Goal: Find contact information: Find contact information

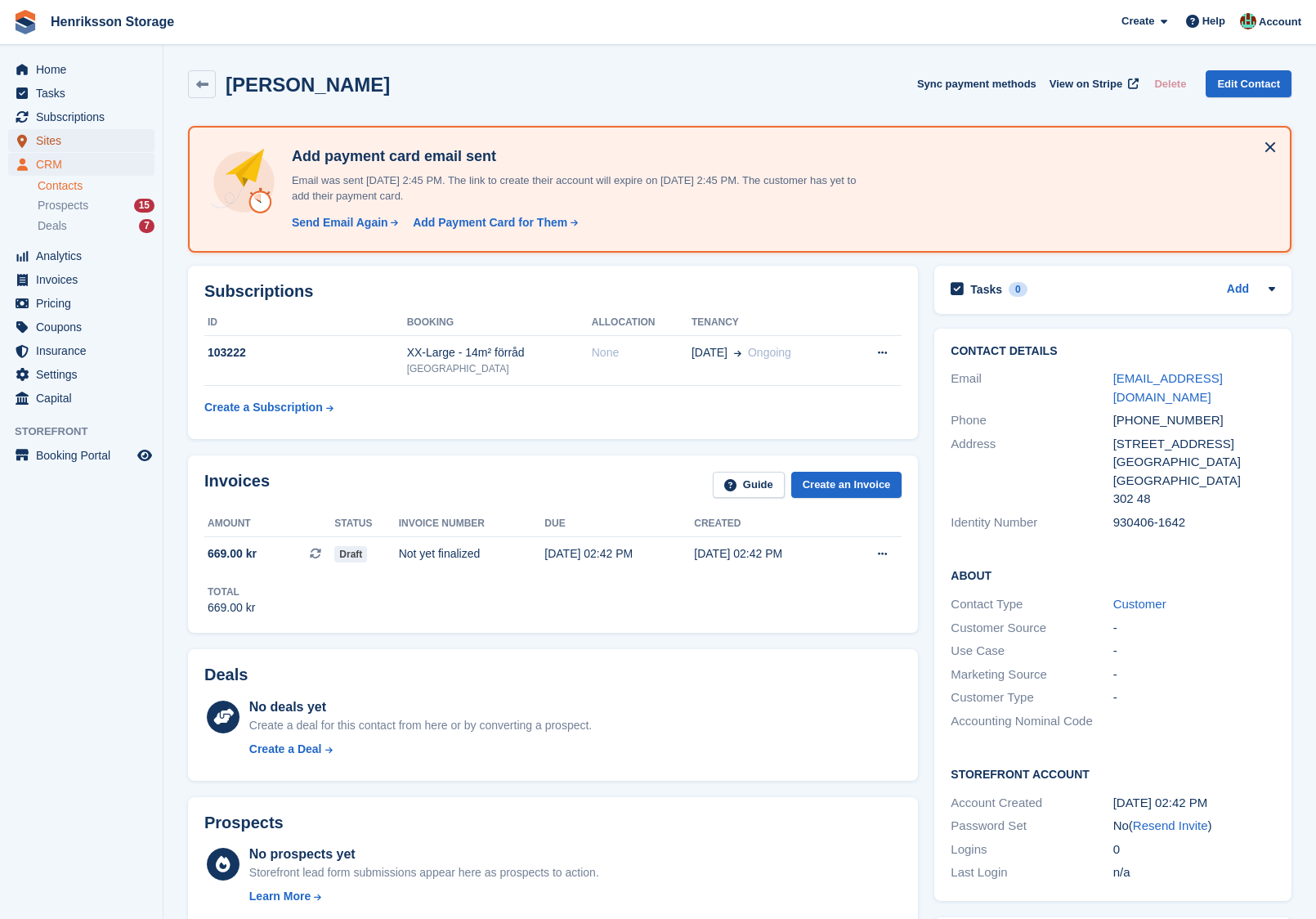
click at [97, 136] on span "Sites" at bounding box center [84, 140] width 98 height 23
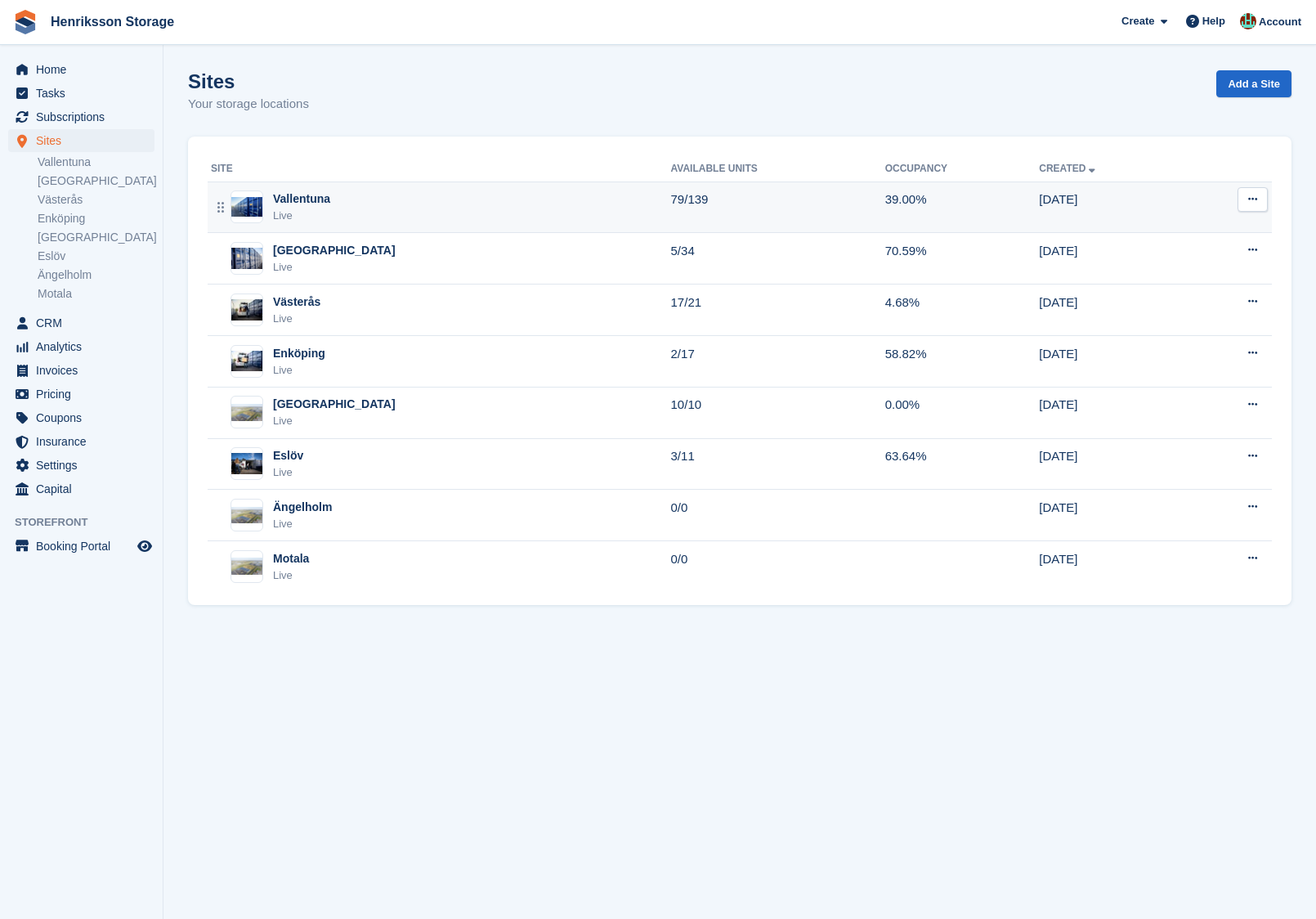
click at [381, 212] on div "Vallentuna Live" at bounding box center [441, 206] width 461 height 33
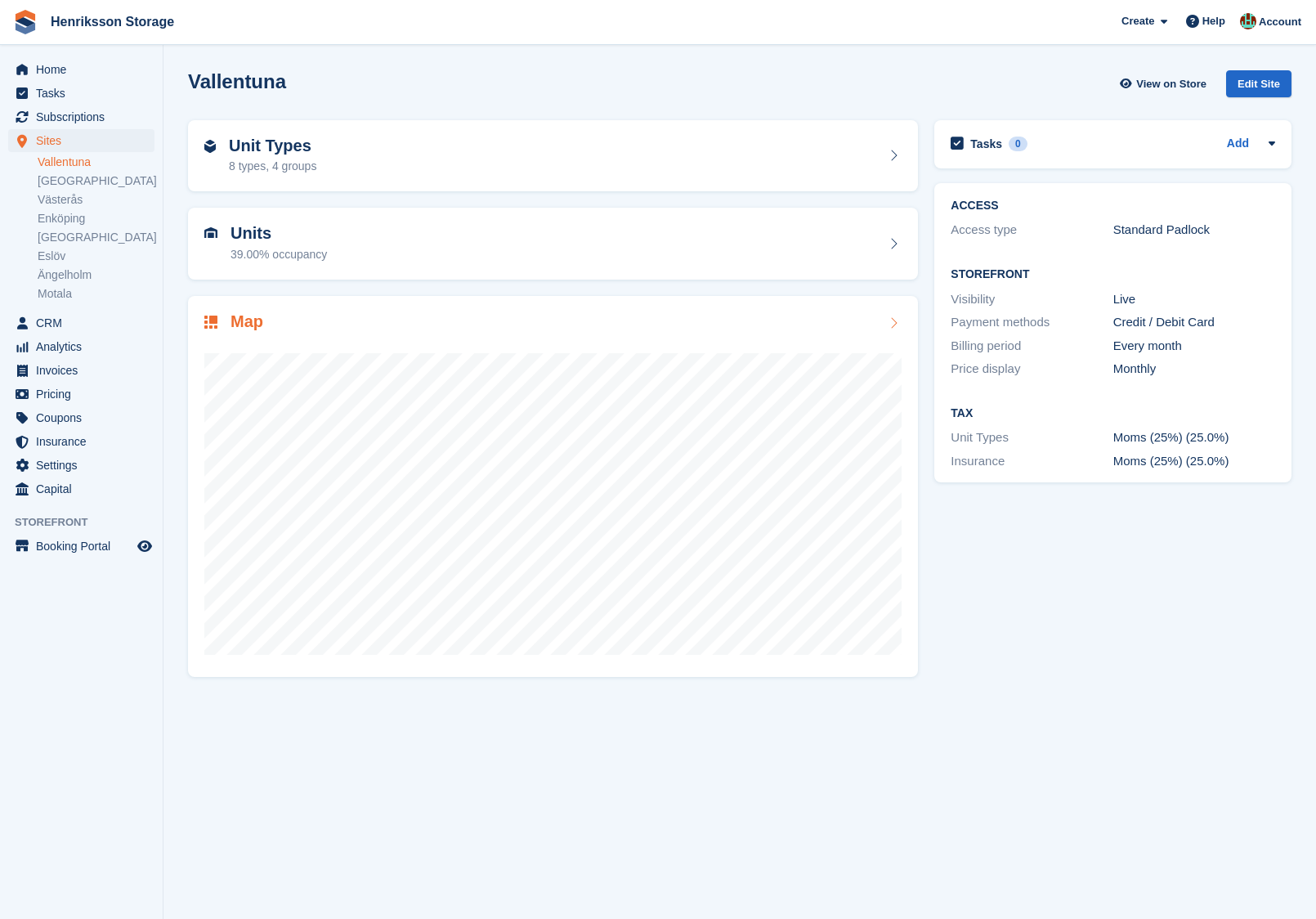
click at [444, 319] on div "Map" at bounding box center [553, 323] width 697 height 22
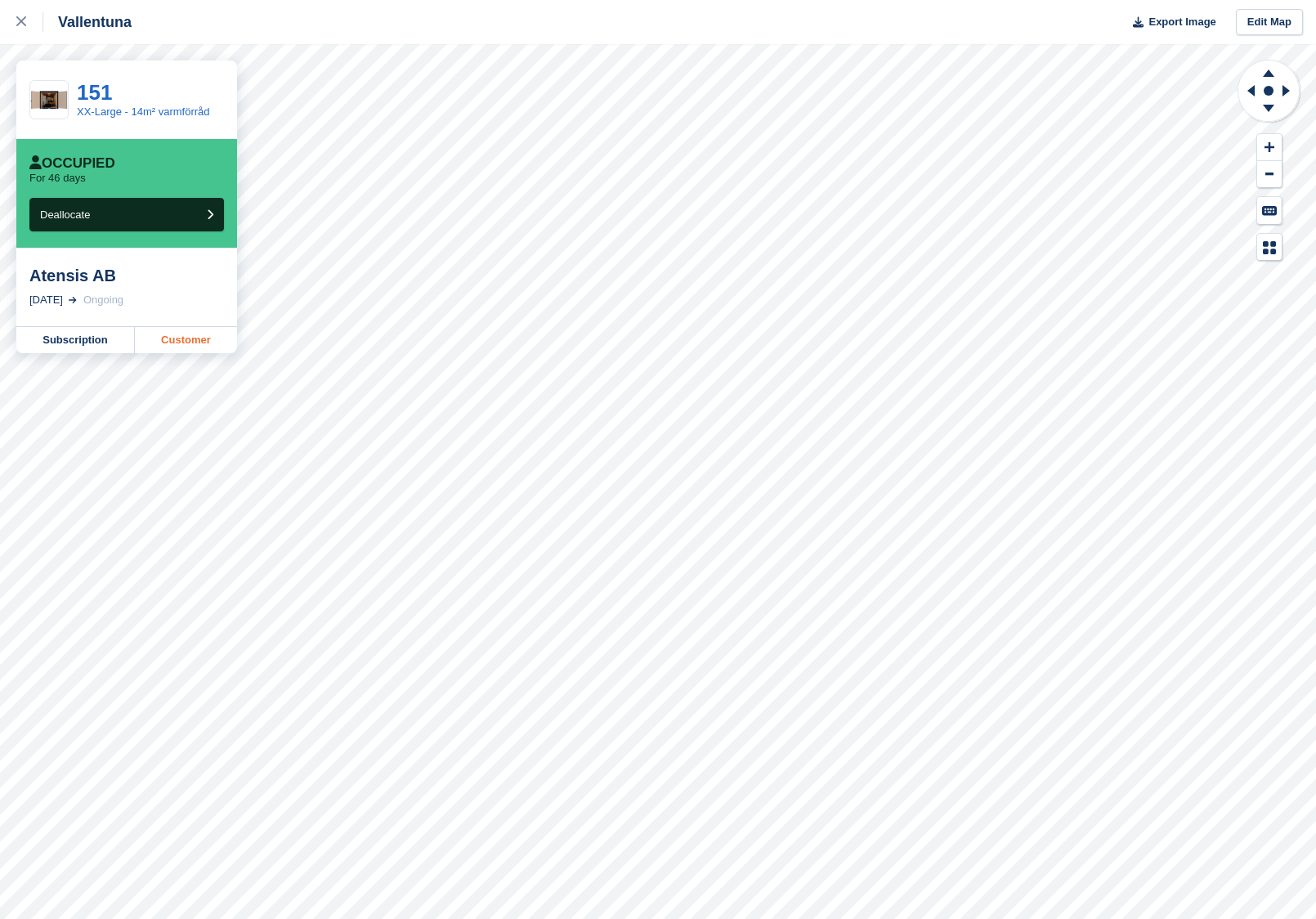
click at [201, 337] on link "Customer" at bounding box center [186, 340] width 102 height 26
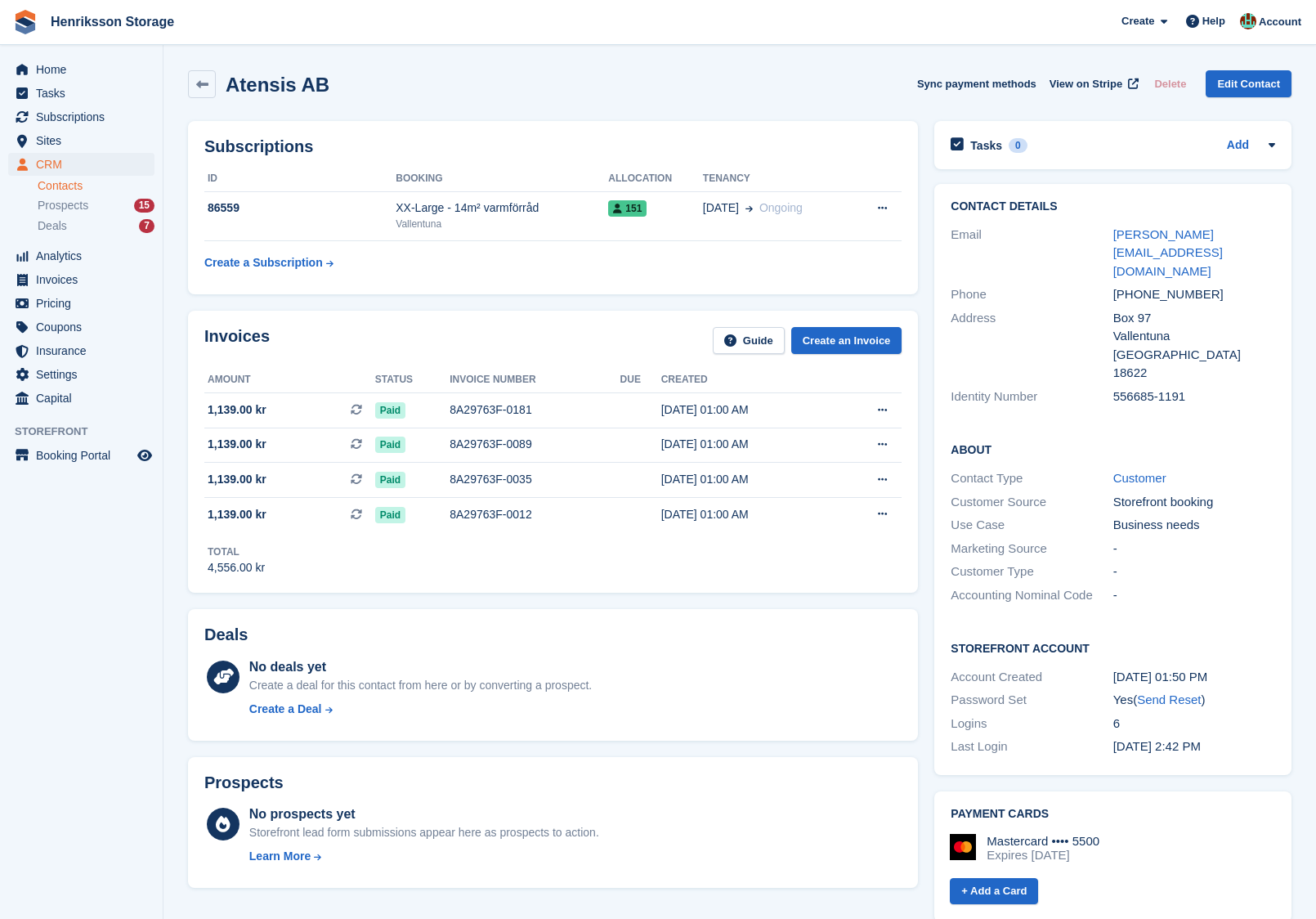
click at [1180, 285] on div "[PHONE_NUMBER]" at bounding box center [1194, 294] width 162 height 19
copy div "[PHONE_NUMBER]"
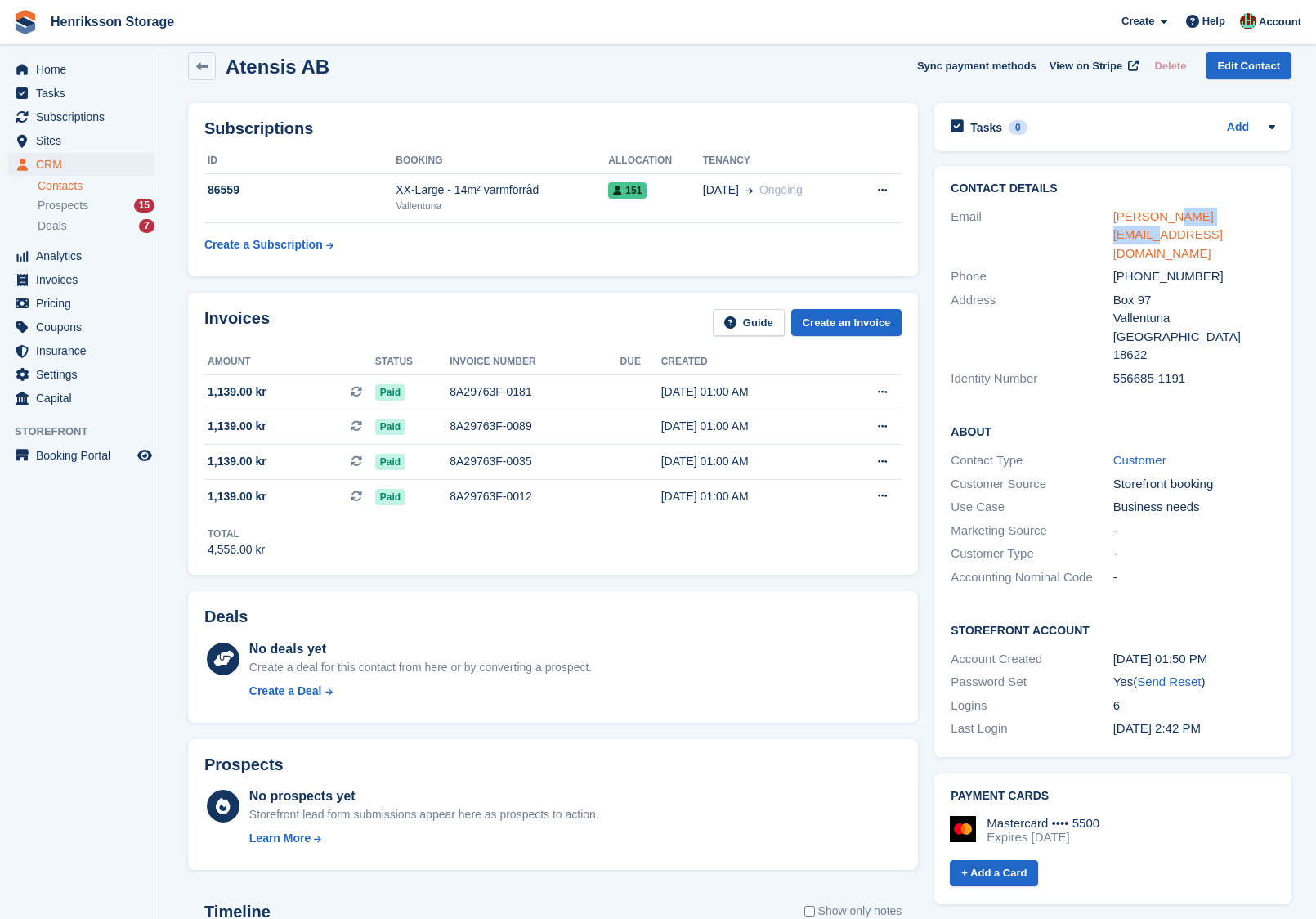
drag, startPoint x: 1240, startPoint y: 212, endPoint x: 1166, endPoint y: 213, distance: 74.0
click at [1166, 213] on div "[PERSON_NAME][EMAIL_ADDRESS][DOMAIN_NAME]" at bounding box center [1194, 235] width 162 height 55
copy link "@[DOMAIN_NAME]"
click at [1134, 267] on div "[PHONE_NUMBER]" at bounding box center [1194, 276] width 162 height 19
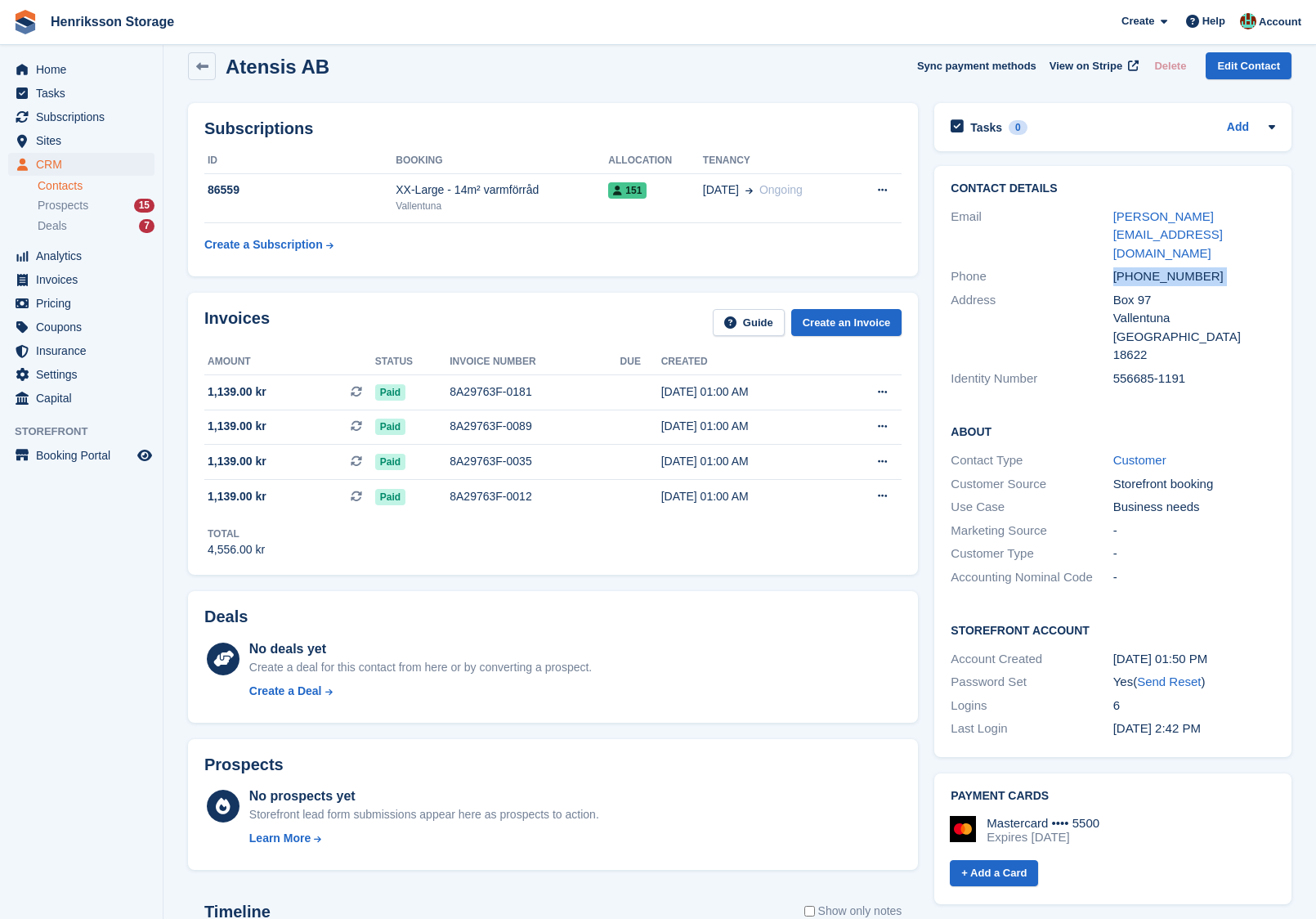
click at [1134, 267] on div "[PHONE_NUMBER]" at bounding box center [1194, 276] width 162 height 19
copy div "[PHONE_NUMBER]"
